Goal: Check status: Check status

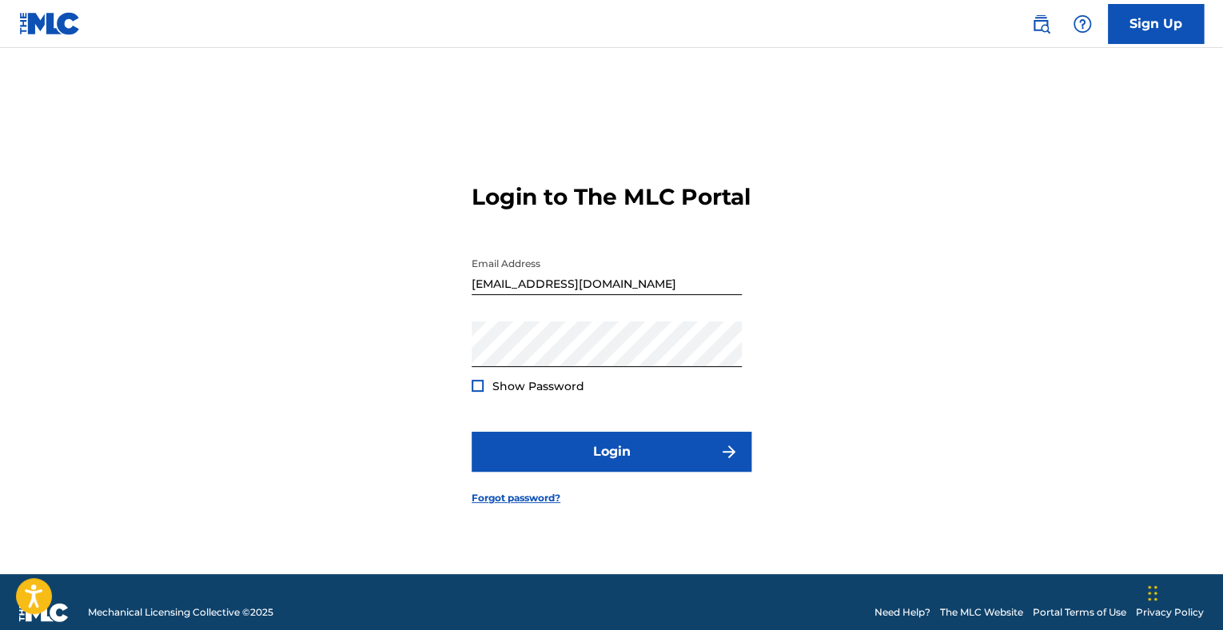
click at [536, 393] on span "Show Password" at bounding box center [538, 386] width 92 height 14
click at [499, 393] on span "Show Password" at bounding box center [538, 386] width 92 height 14
click at [483, 392] on div at bounding box center [478, 386] width 12 height 12
click at [479, 390] on img at bounding box center [477, 385] width 9 height 9
click at [479, 392] on div at bounding box center [478, 386] width 12 height 12
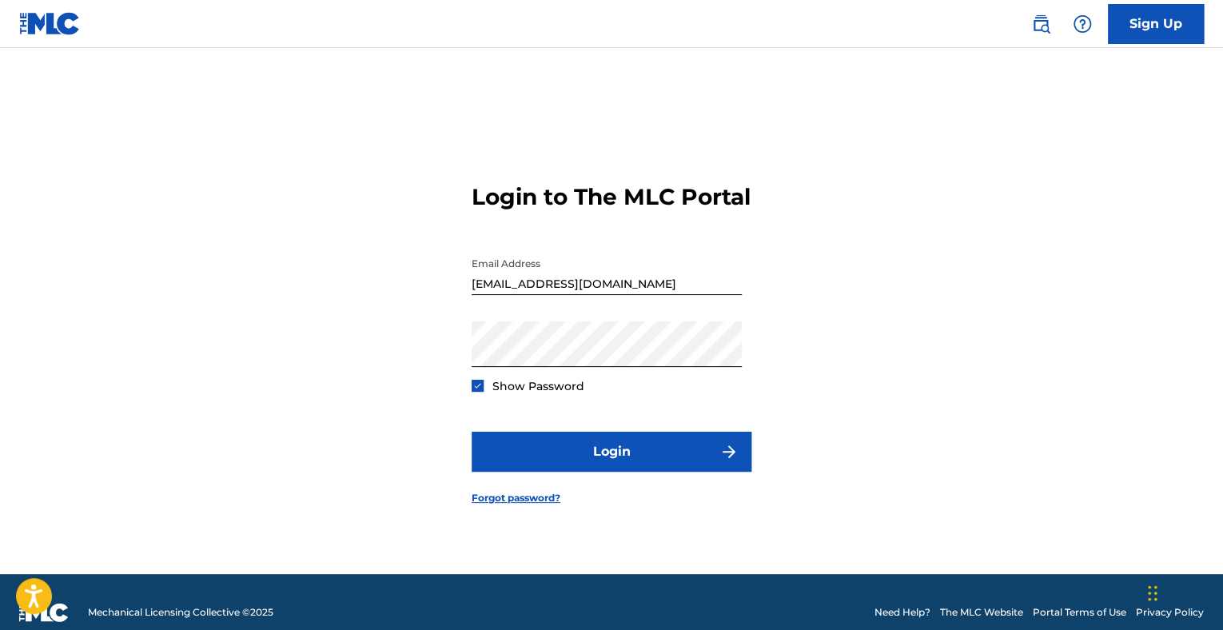
click at [479, 390] on img at bounding box center [477, 385] width 9 height 9
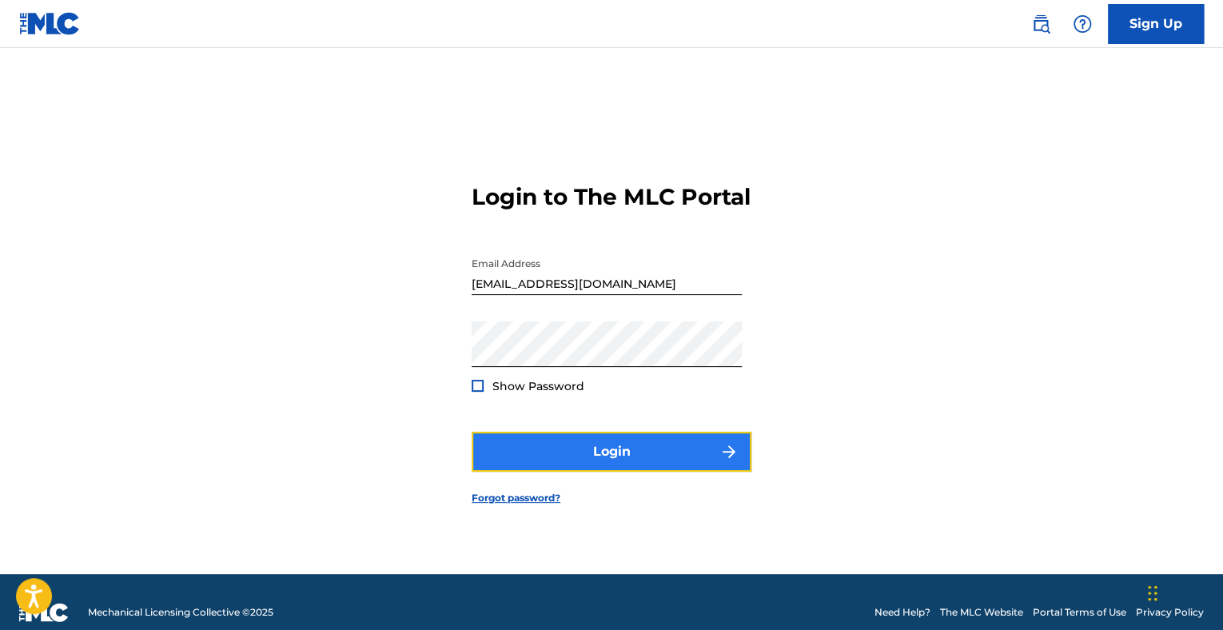
click at [562, 448] on button "Login" at bounding box center [612, 452] width 280 height 40
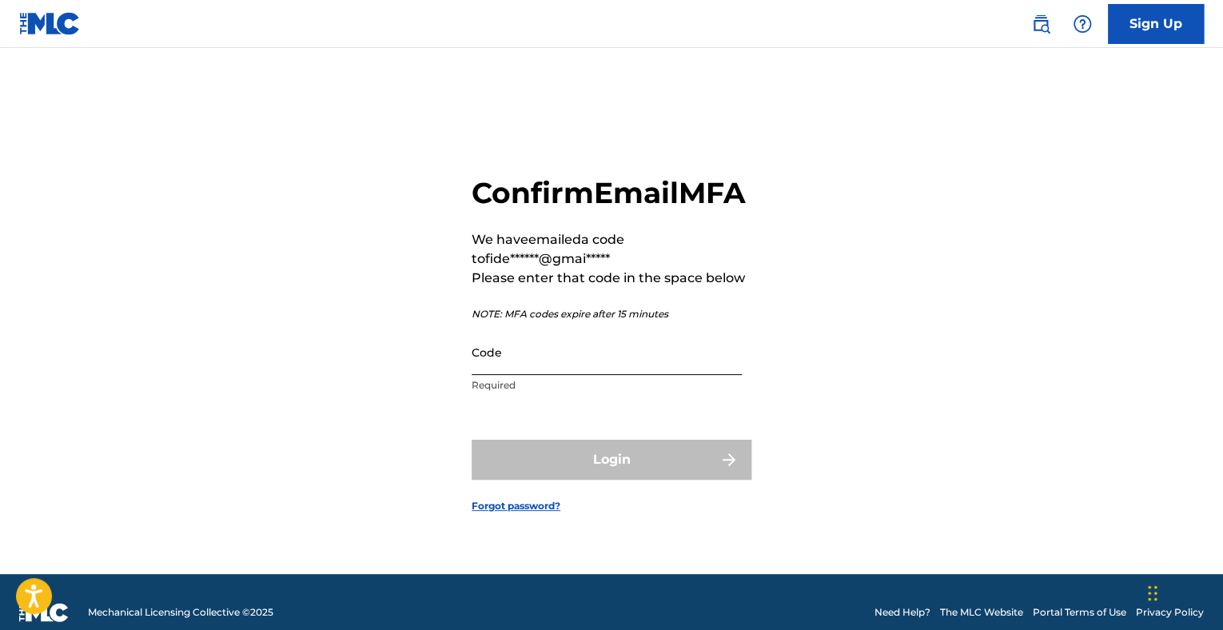
click at [562, 375] on input "Code" at bounding box center [607, 352] width 270 height 46
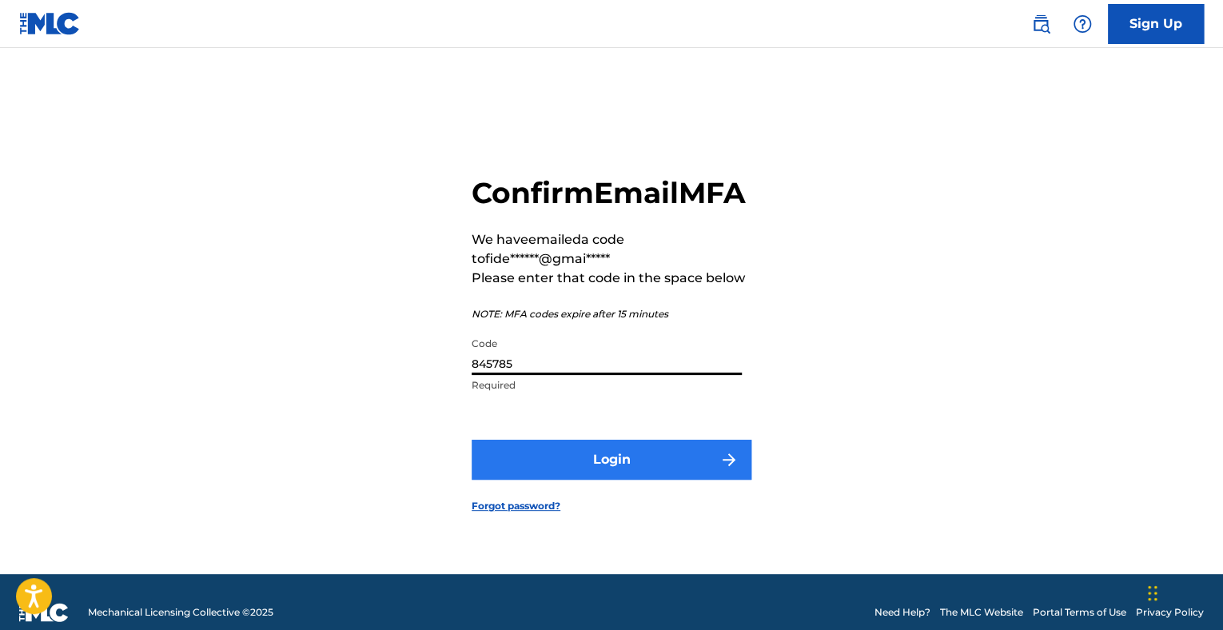
type input "845785"
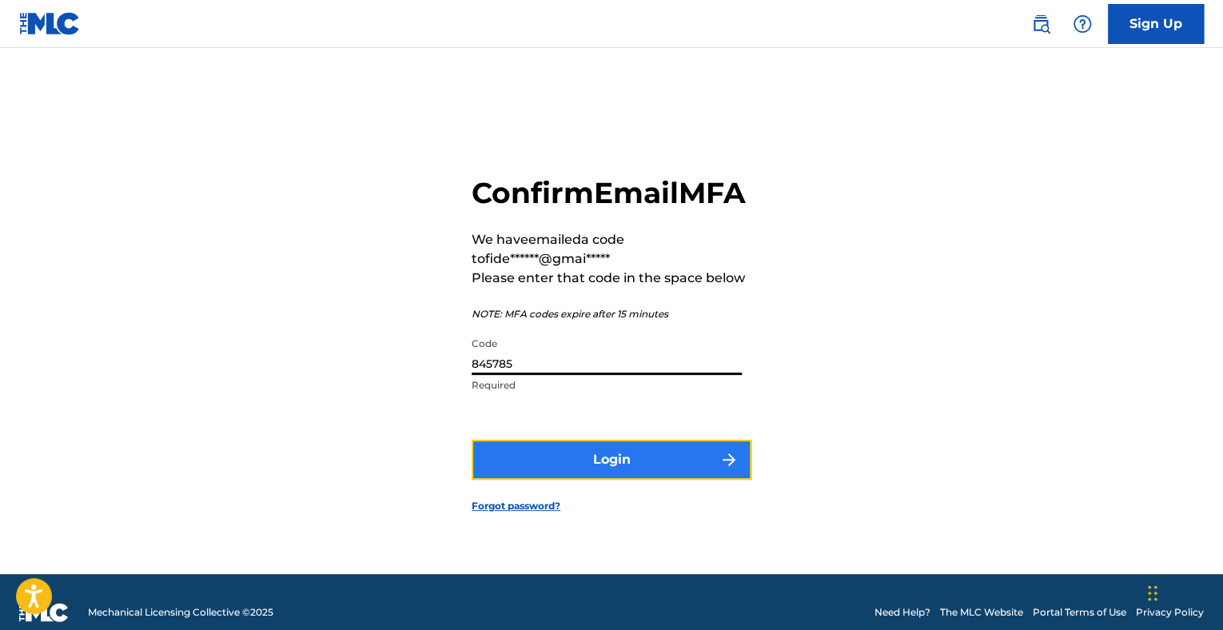
click at [644, 477] on button "Login" at bounding box center [612, 460] width 280 height 40
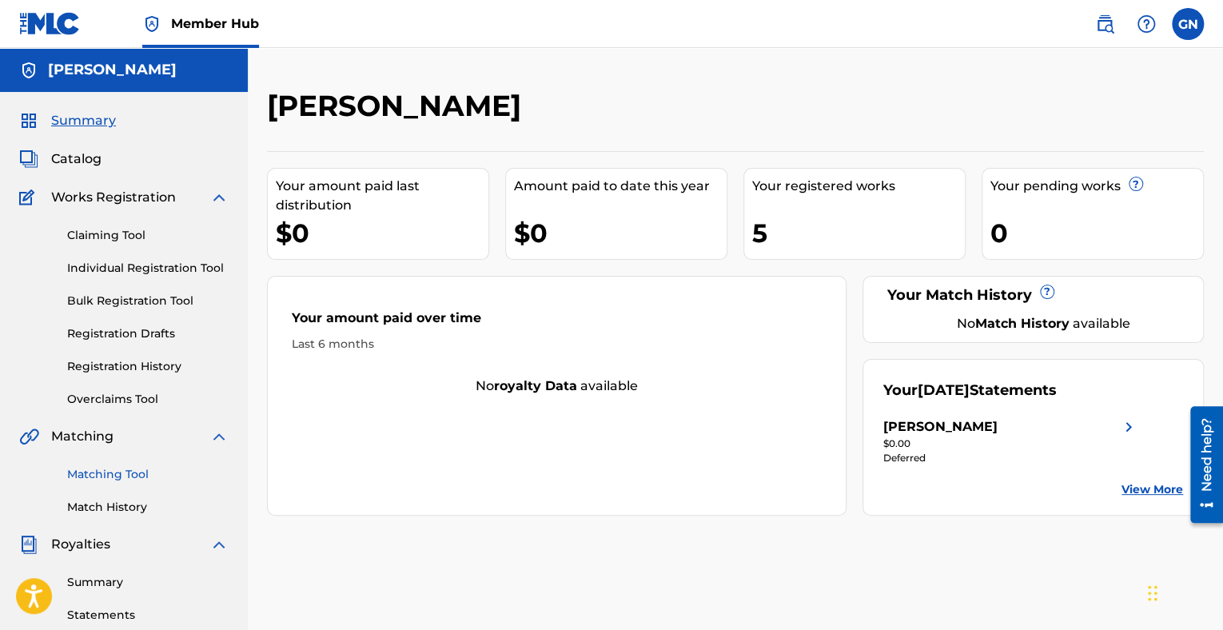
scroll to position [160, 0]
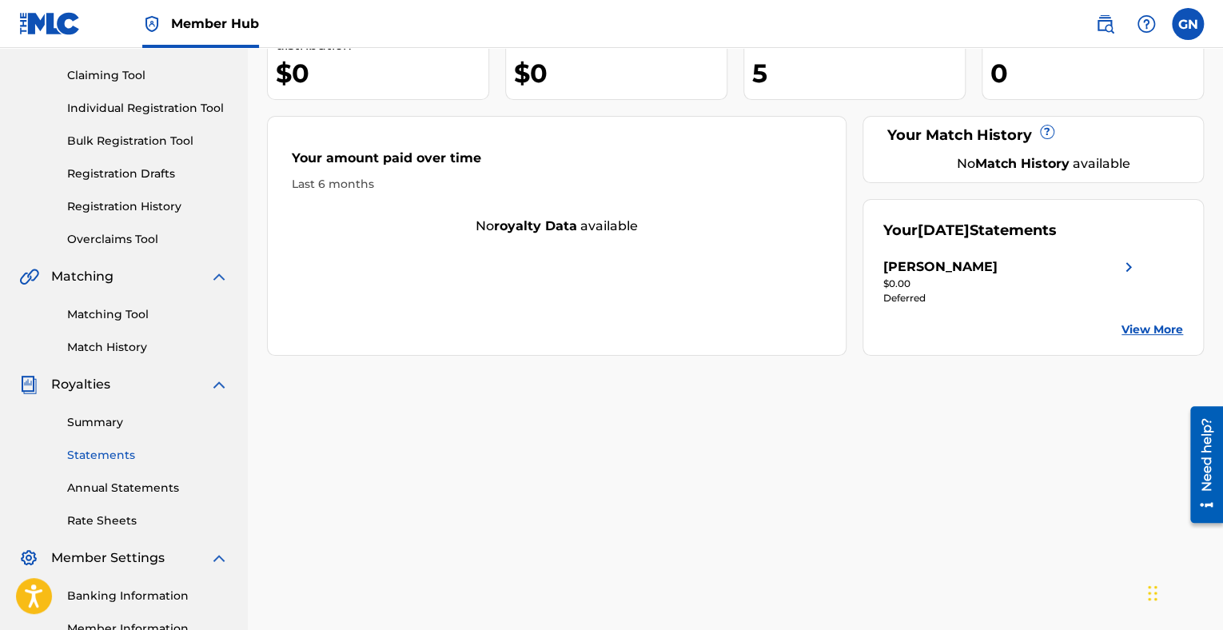
click at [102, 452] on link "Statements" at bounding box center [147, 455] width 161 height 17
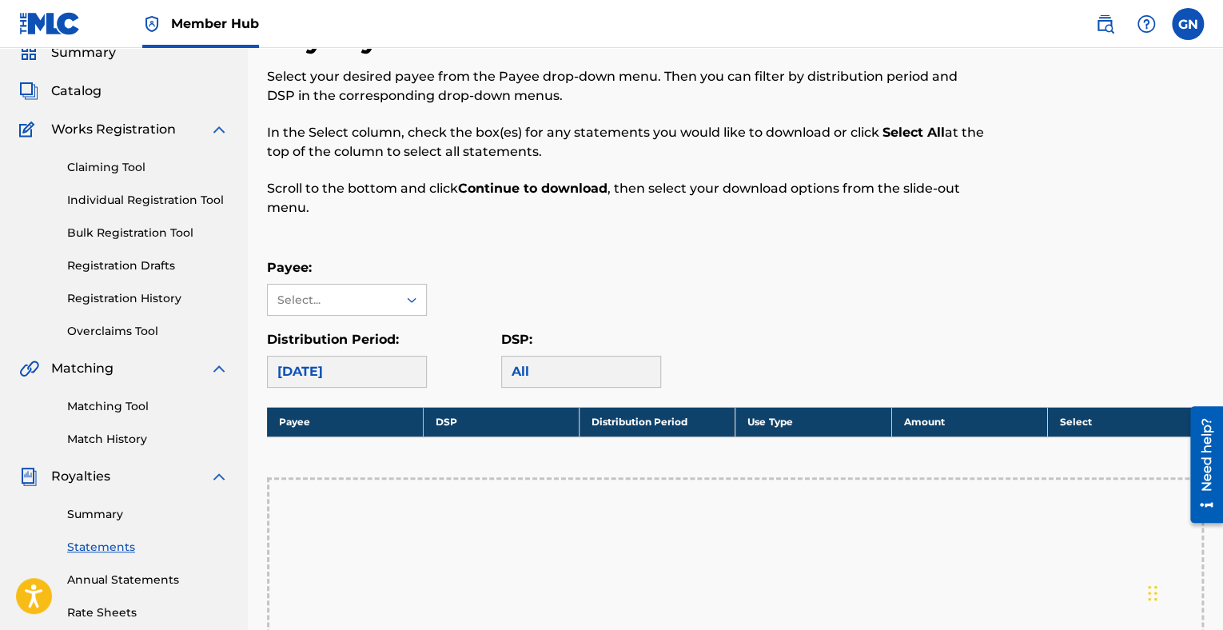
scroll to position [240, 0]
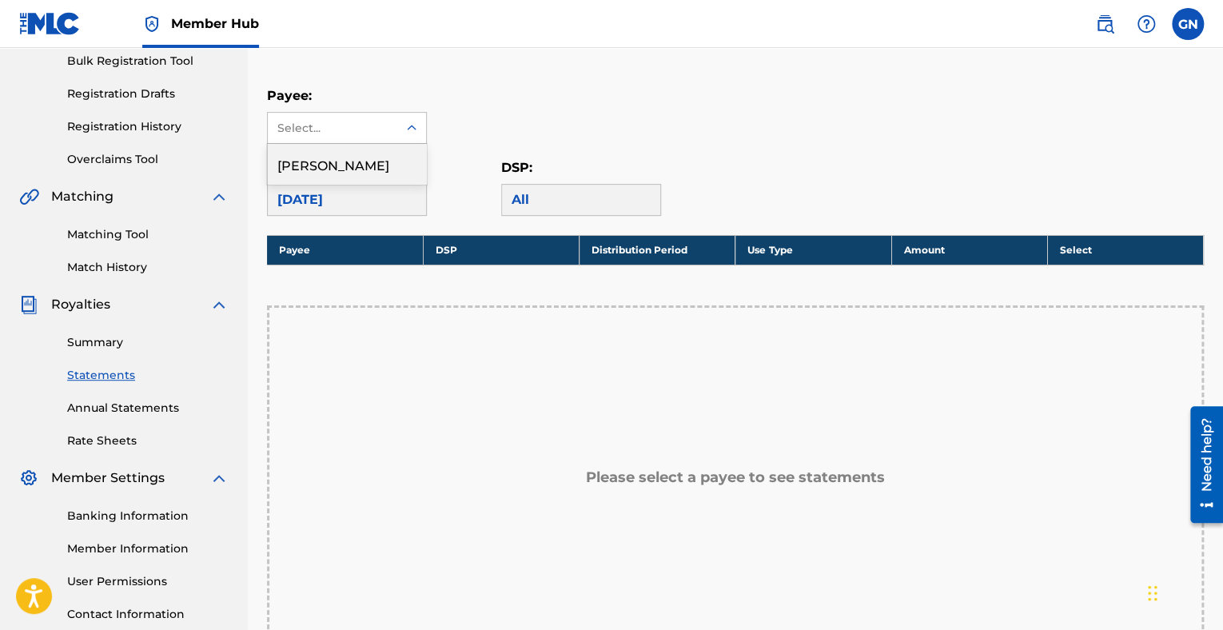
click at [409, 130] on icon at bounding box center [412, 128] width 16 height 16
click at [512, 142] on div "Payee: 1 result available. Use Up and Down to choose options, press Enter to se…" at bounding box center [735, 115] width 937 height 58
click at [400, 203] on div "[DATE]" at bounding box center [347, 200] width 160 height 32
click at [381, 190] on div "[DATE]" at bounding box center [347, 200] width 160 height 32
click at [413, 138] on div at bounding box center [411, 128] width 29 height 29
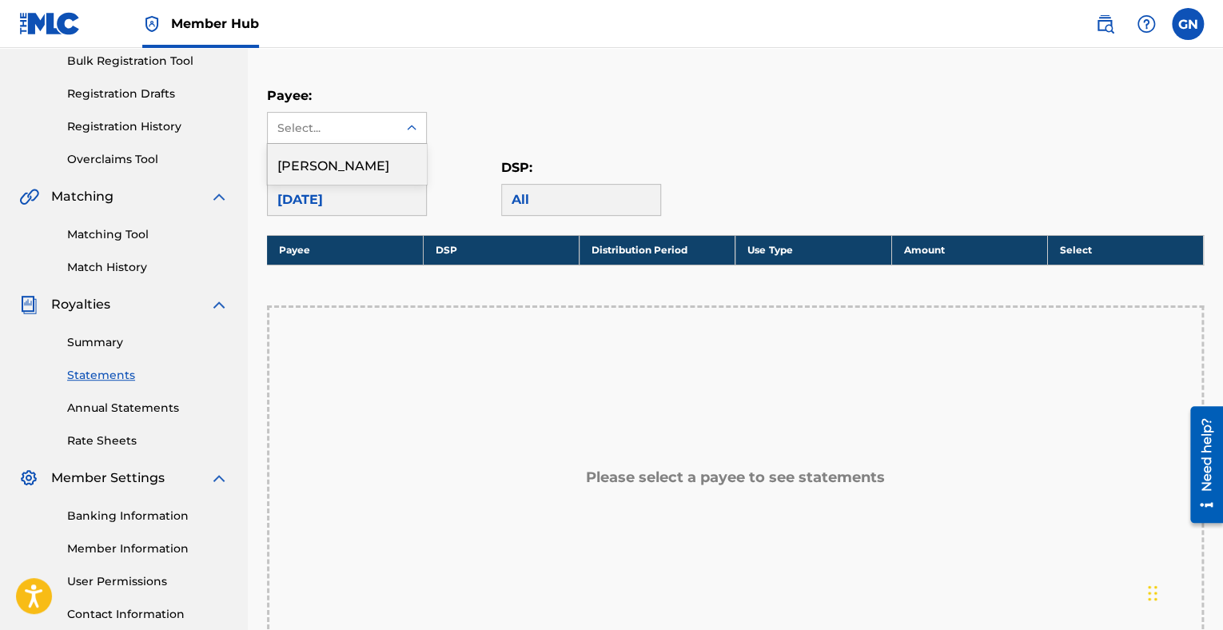
click at [403, 165] on div "[PERSON_NAME]" at bounding box center [347, 164] width 158 height 40
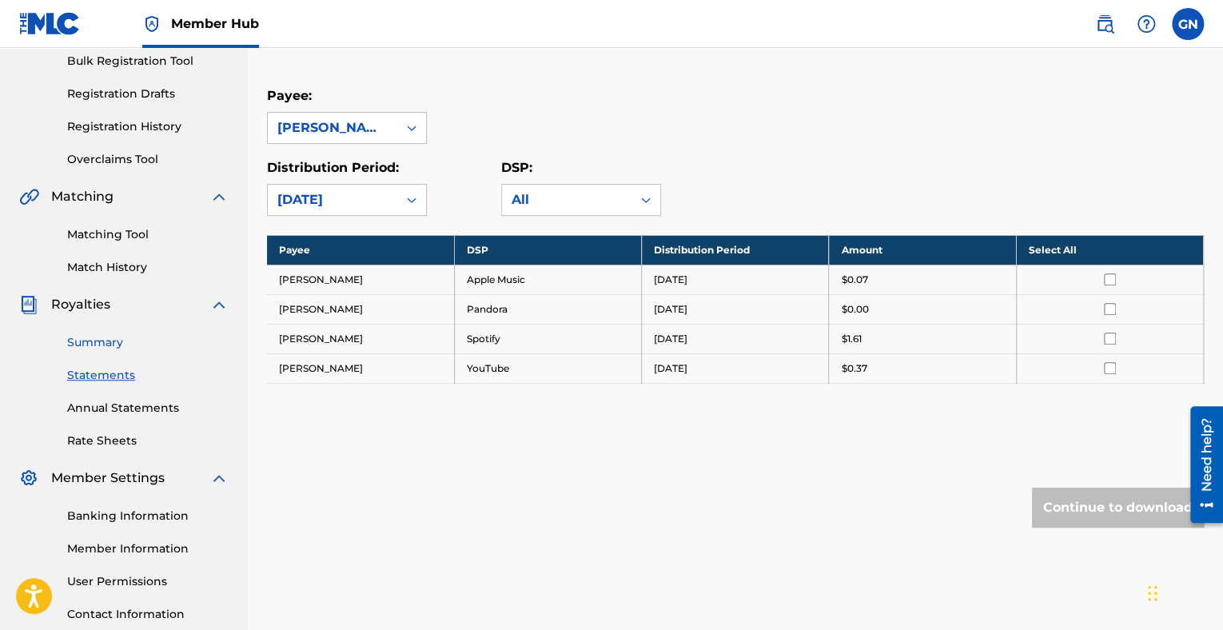
click at [98, 339] on link "Summary" at bounding box center [147, 342] width 161 height 17
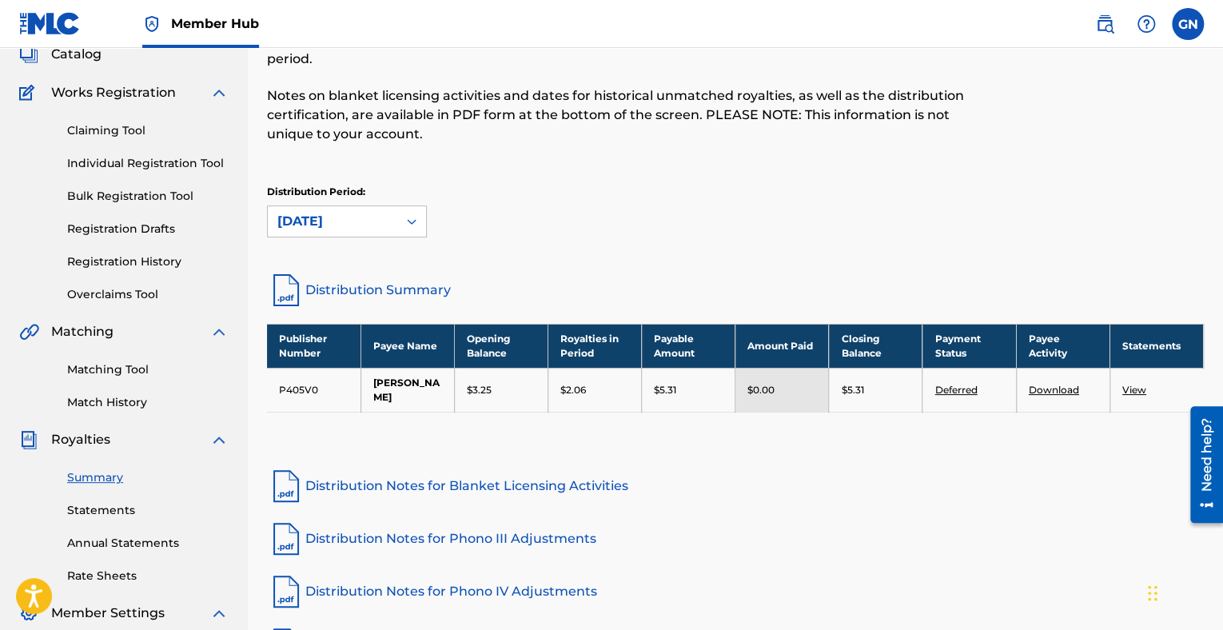
scroll to position [160, 0]
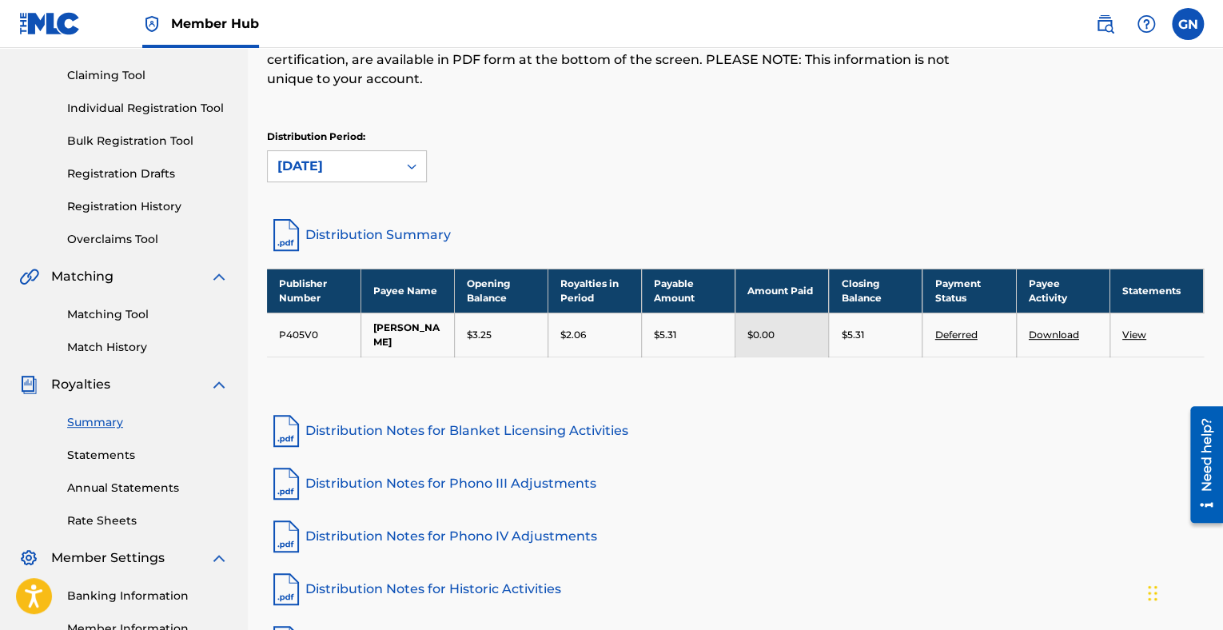
click at [1142, 334] on link "View" at bounding box center [1134, 335] width 24 height 12
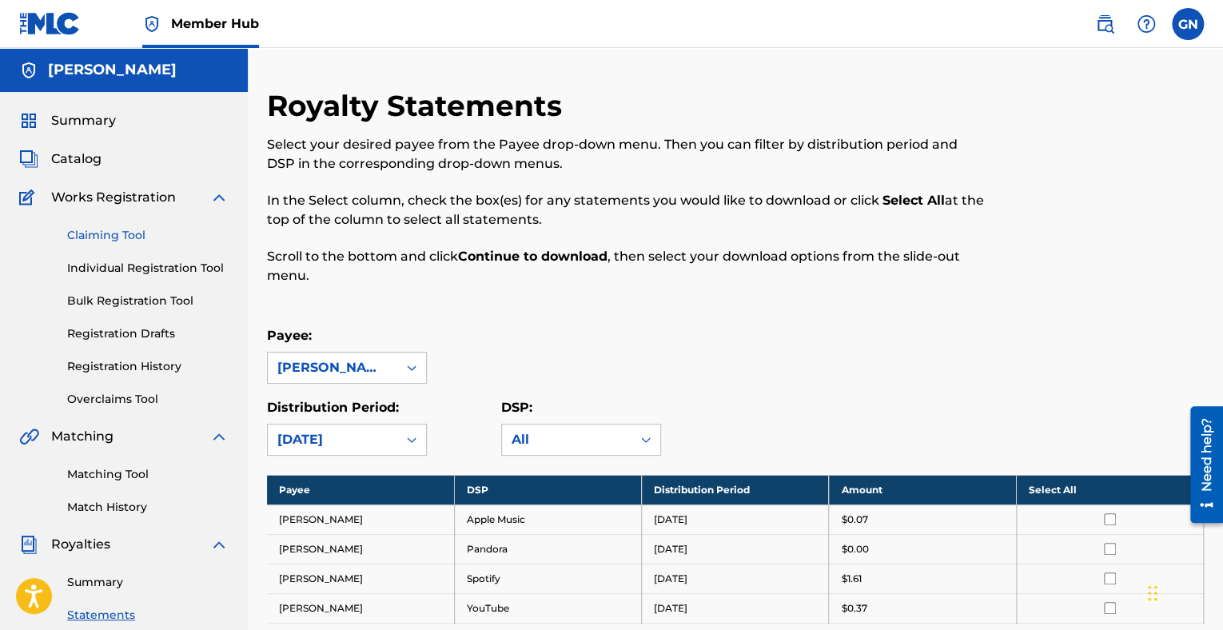
click at [110, 237] on link "Claiming Tool" at bounding box center [147, 235] width 161 height 17
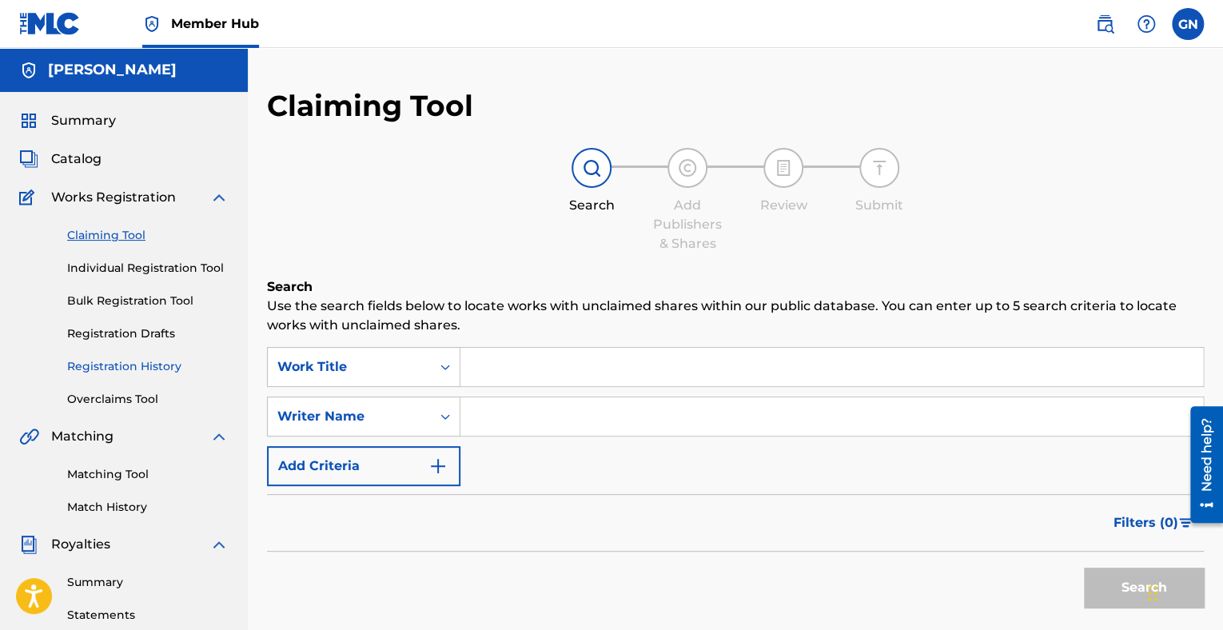
click at [125, 366] on link "Registration History" at bounding box center [147, 366] width 161 height 17
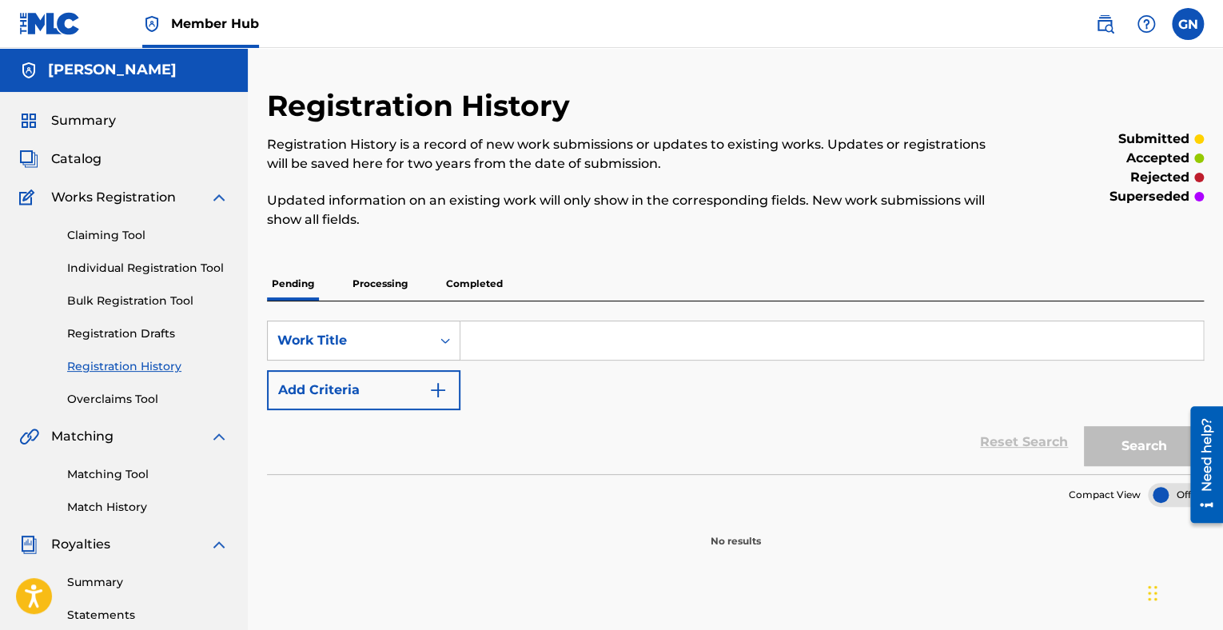
click at [405, 276] on p "Processing" at bounding box center [380, 284] width 65 height 34
click at [464, 282] on p "Completed" at bounding box center [474, 284] width 66 height 34
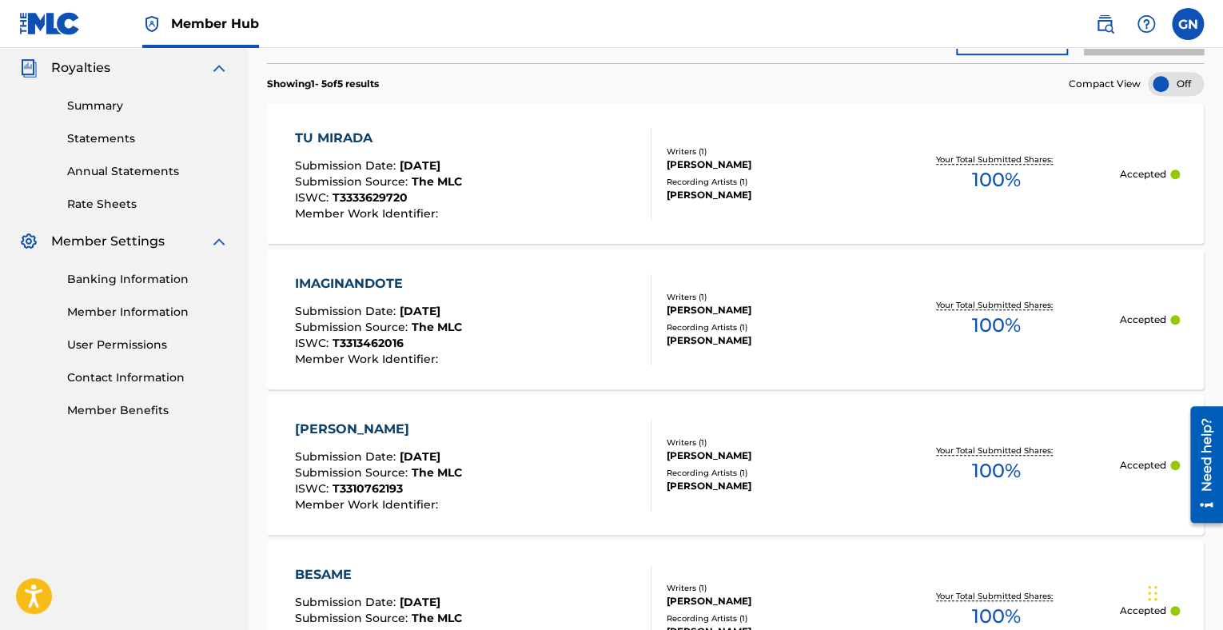
scroll to position [449, 0]
